Goal: Task Accomplishment & Management: Manage account settings

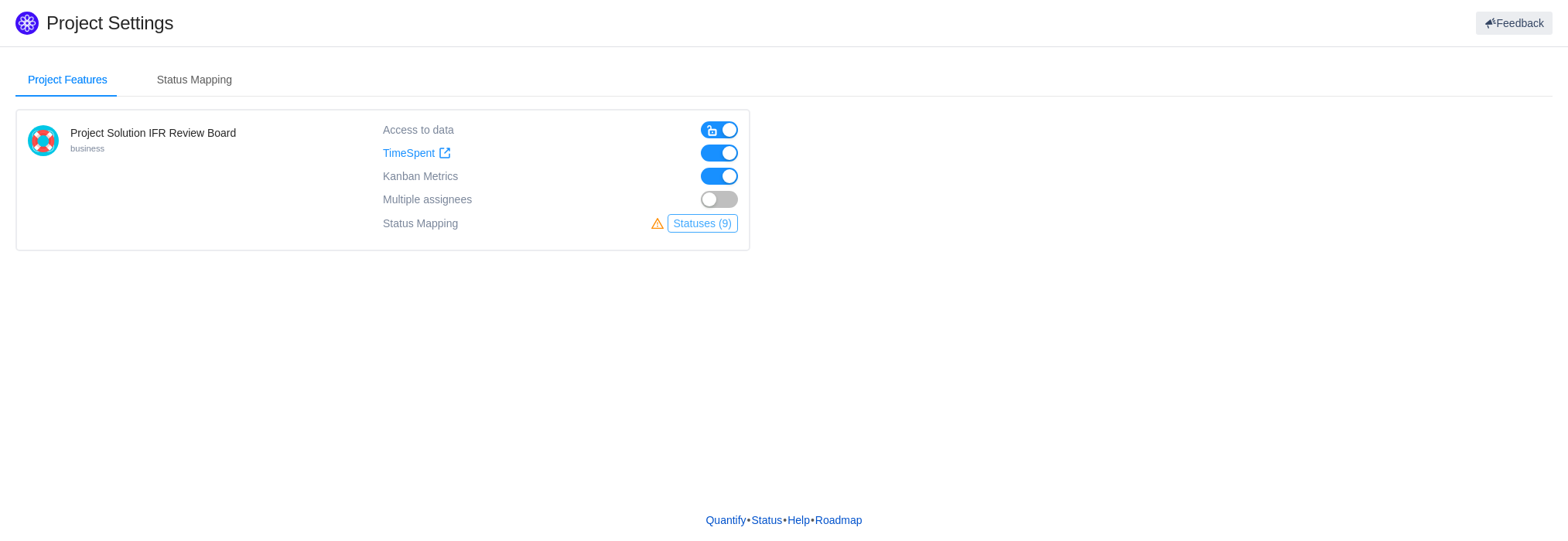
click at [718, 223] on button "Statuses (9)" at bounding box center [703, 223] width 70 height 18
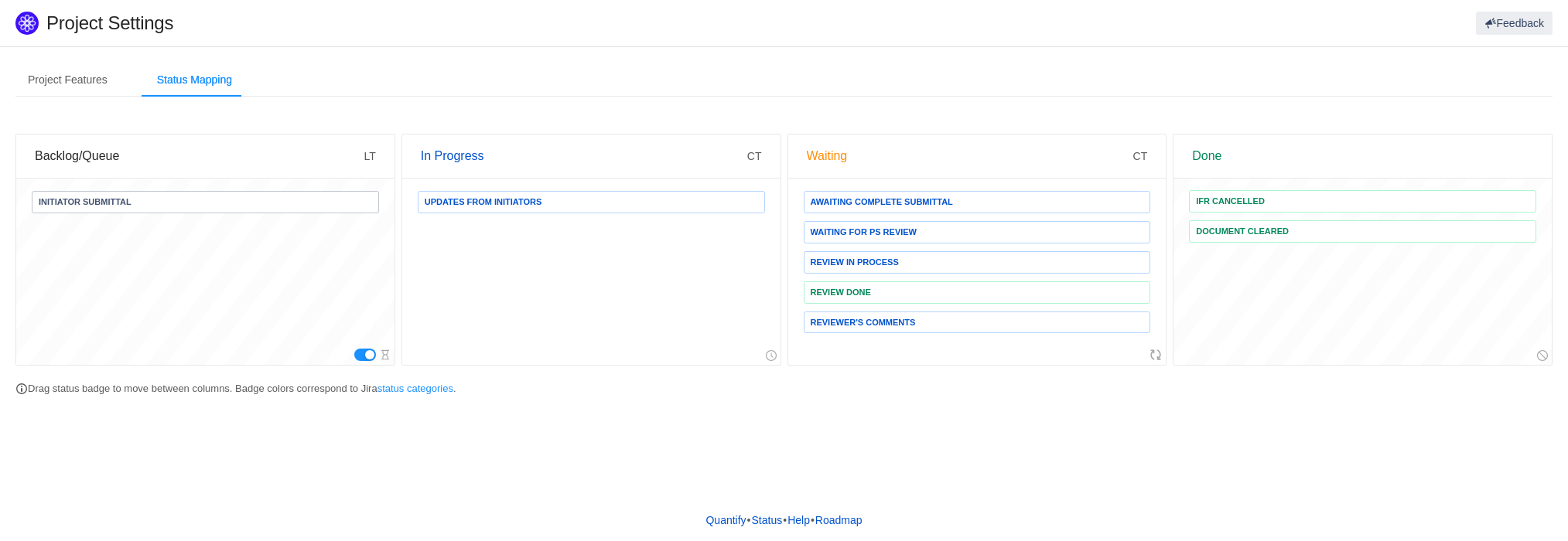
click at [974, 197] on span "Awaiting Complete Submittal" at bounding box center [978, 202] width 347 height 22
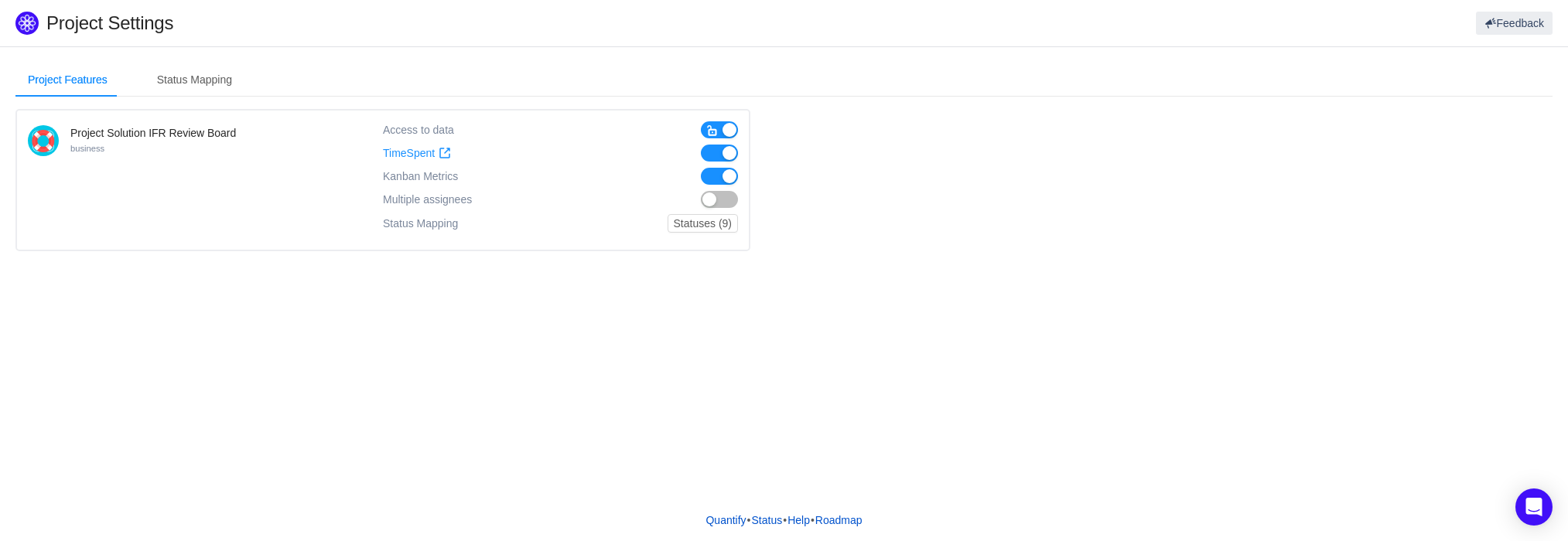
click at [726, 204] on button "button" at bounding box center [720, 199] width 37 height 17
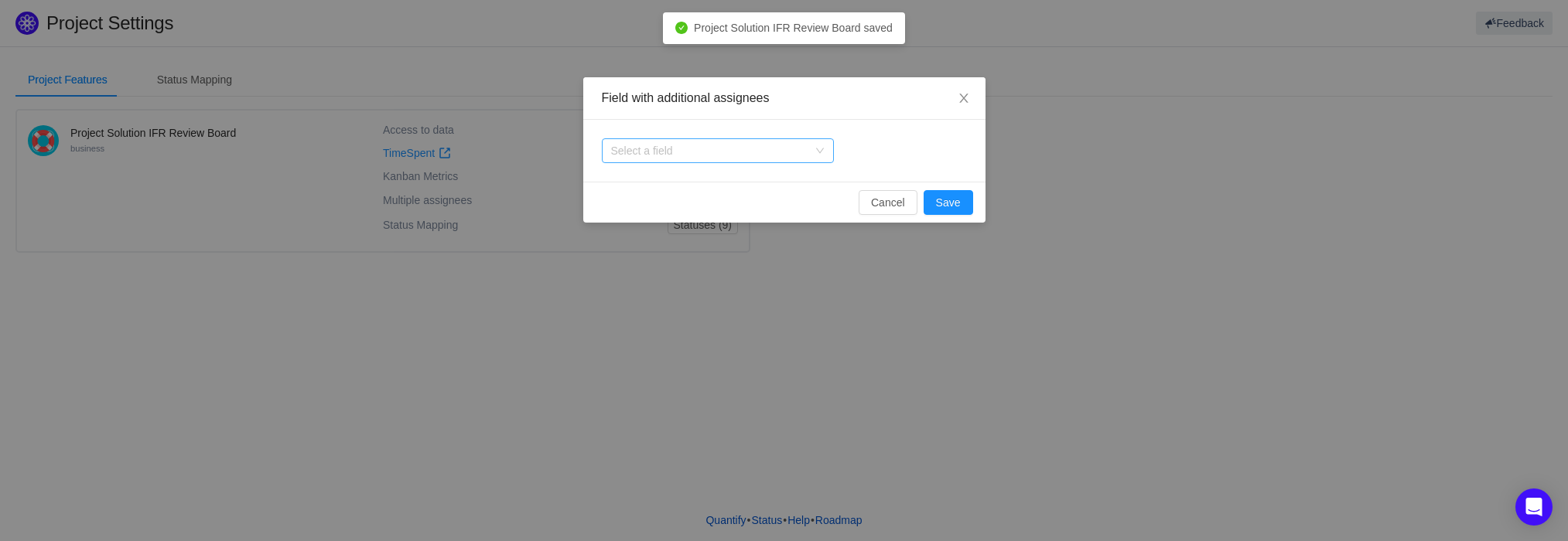
click at [718, 146] on div "Select a field" at bounding box center [710, 150] width 197 height 16
click at [0, 0] on input at bounding box center [0, 0] width 0 height 0
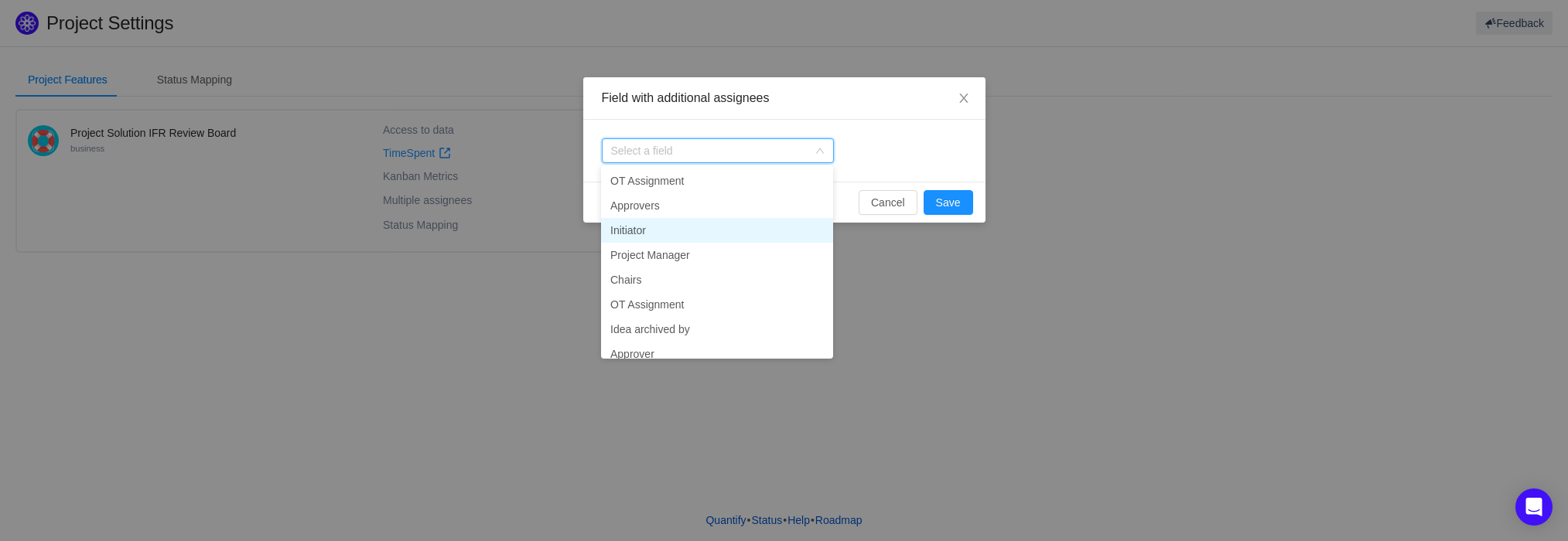
click at [718, 231] on li "Initiator" at bounding box center [717, 230] width 232 height 25
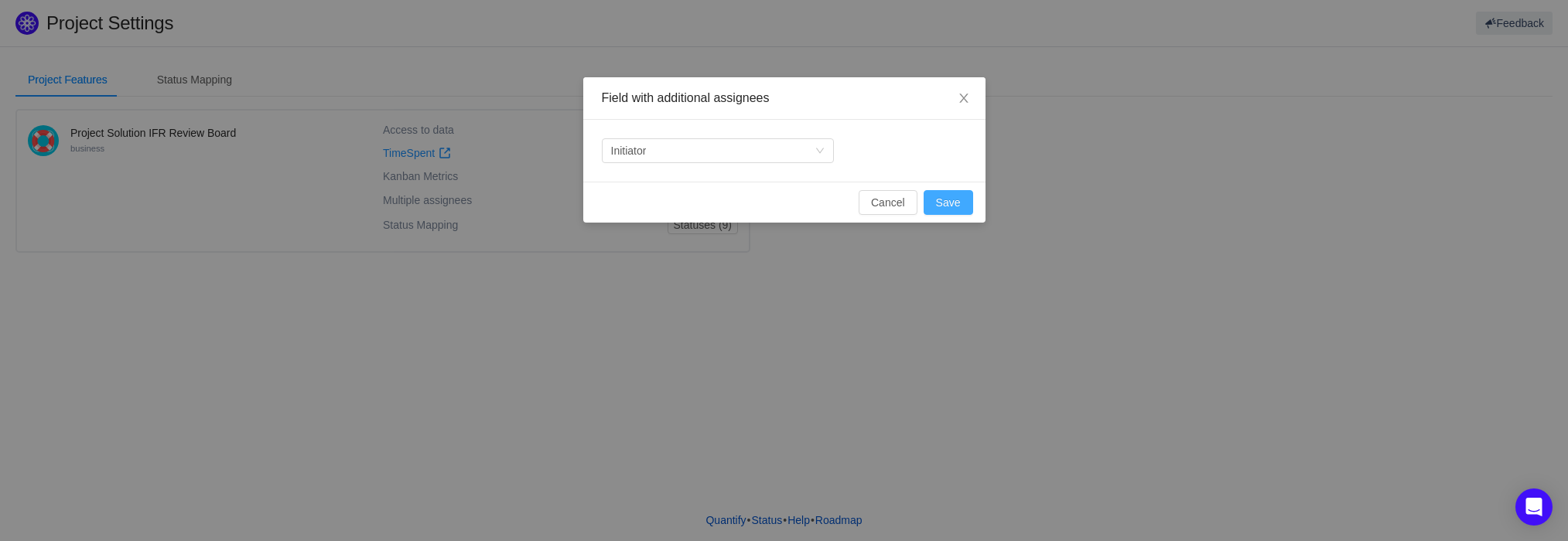
click at [949, 198] on button "Save" at bounding box center [949, 202] width 50 height 25
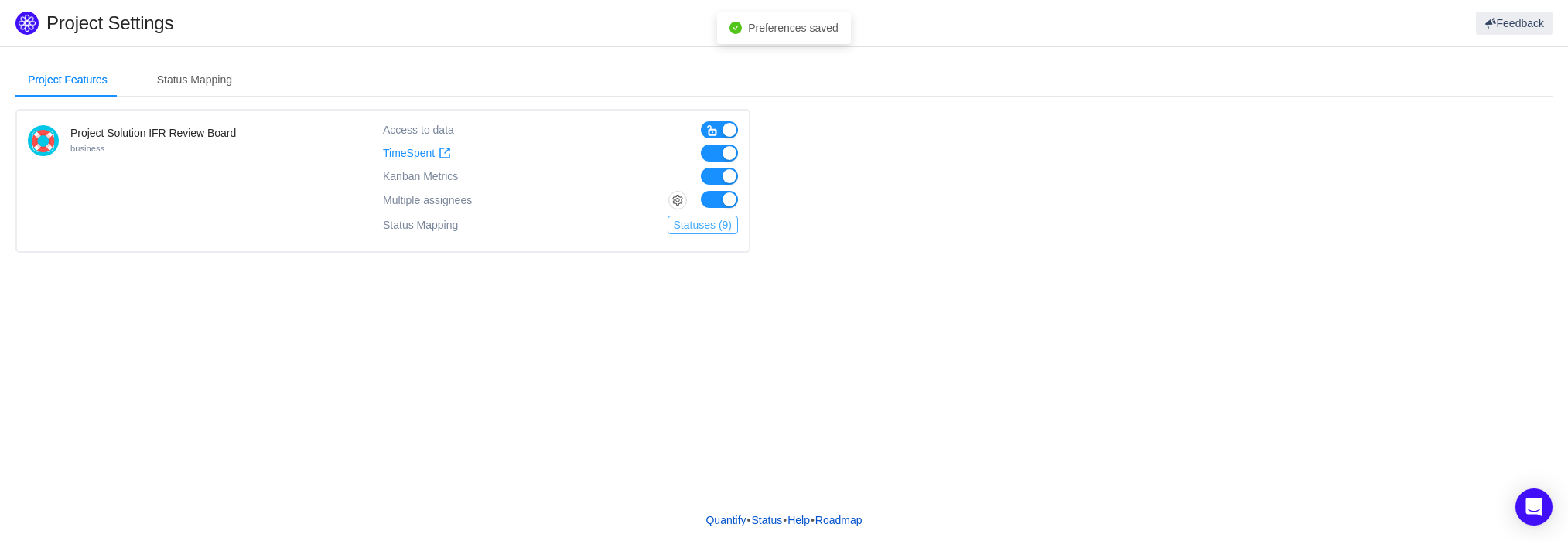
click at [730, 226] on button "Statuses (9)" at bounding box center [703, 225] width 70 height 18
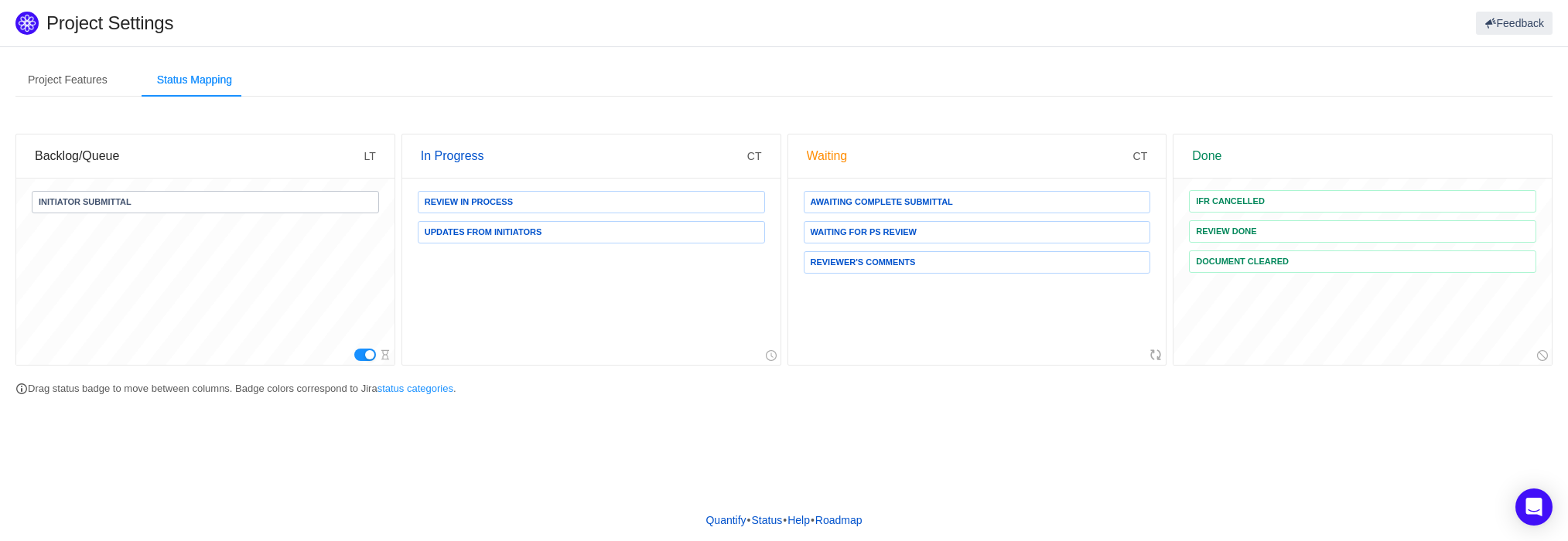
click at [968, 414] on section "Project Features Status Mapping Project Solution IFR Review Board business Acce…" at bounding box center [784, 234] width 1568 height 375
click at [359, 352] on button "button" at bounding box center [365, 355] width 21 height 12
click at [359, 355] on button "button" at bounding box center [365, 355] width 21 height 12
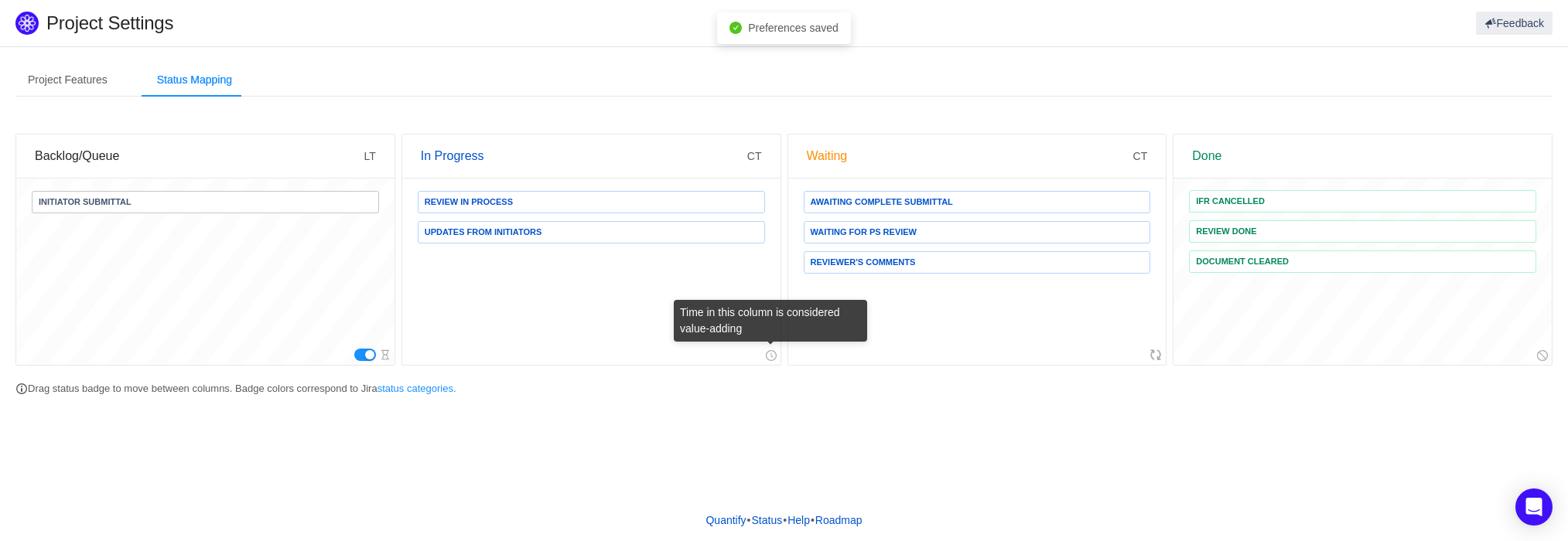
click at [774, 359] on icon "icon: clock-circle" at bounding box center [772, 355] width 11 height 11
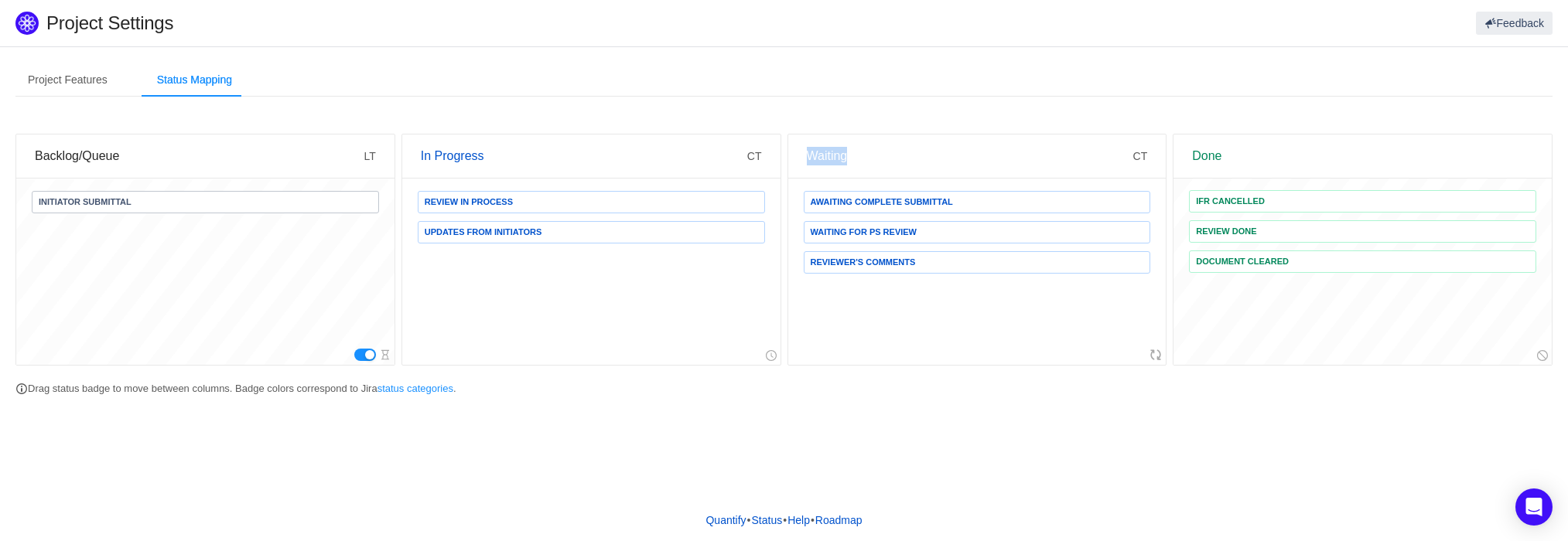
click at [865, 154] on div "Waiting" at bounding box center [969, 156] width 326 height 43
click at [840, 157] on div "Waiting" at bounding box center [969, 156] width 326 height 43
click at [727, 523] on link "Quantify" at bounding box center [725, 520] width 42 height 23
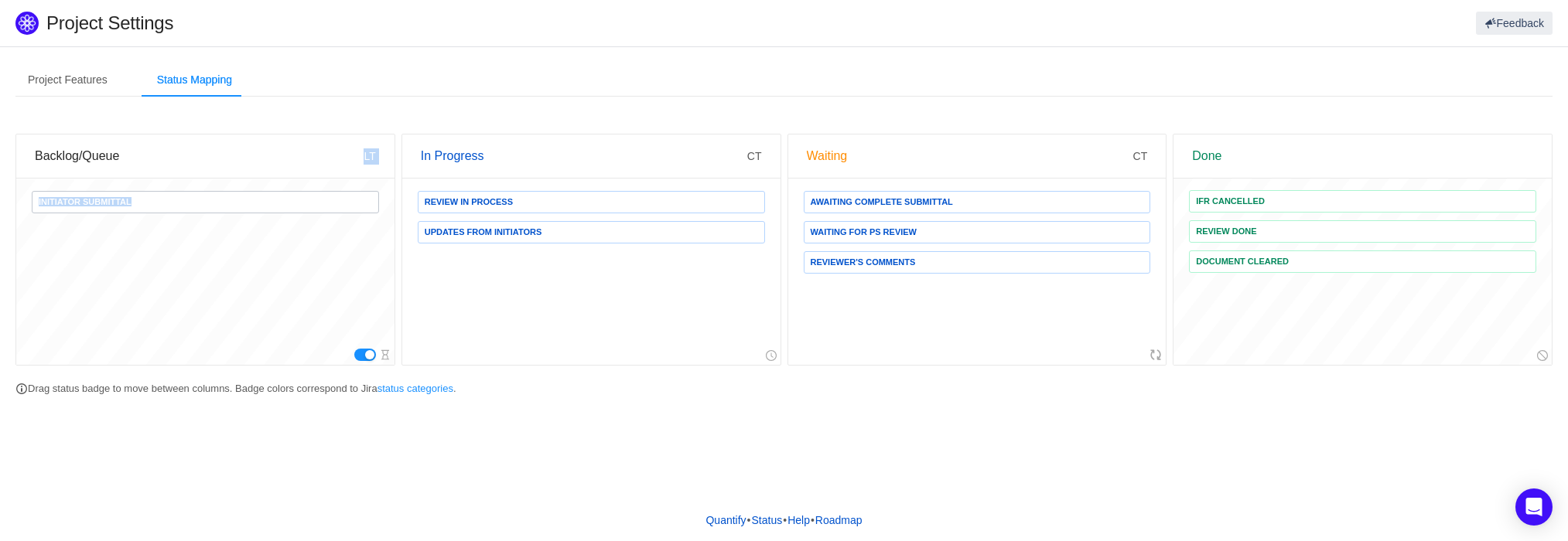
drag, startPoint x: 183, startPoint y: 150, endPoint x: 353, endPoint y: 182, distance: 173.0
click at [353, 182] on div "Backlog/Queue LT Initiator Submittal" at bounding box center [205, 249] width 380 height 232
click at [386, 393] on link "status categories" at bounding box center [416, 388] width 76 height 12
click at [298, 506] on div "Quantify • Status • Help • Roadmap" at bounding box center [784, 520] width 1568 height 42
click at [436, 385] on link "status categories" at bounding box center [416, 388] width 76 height 12
